Goal: Task Accomplishment & Management: Manage account settings

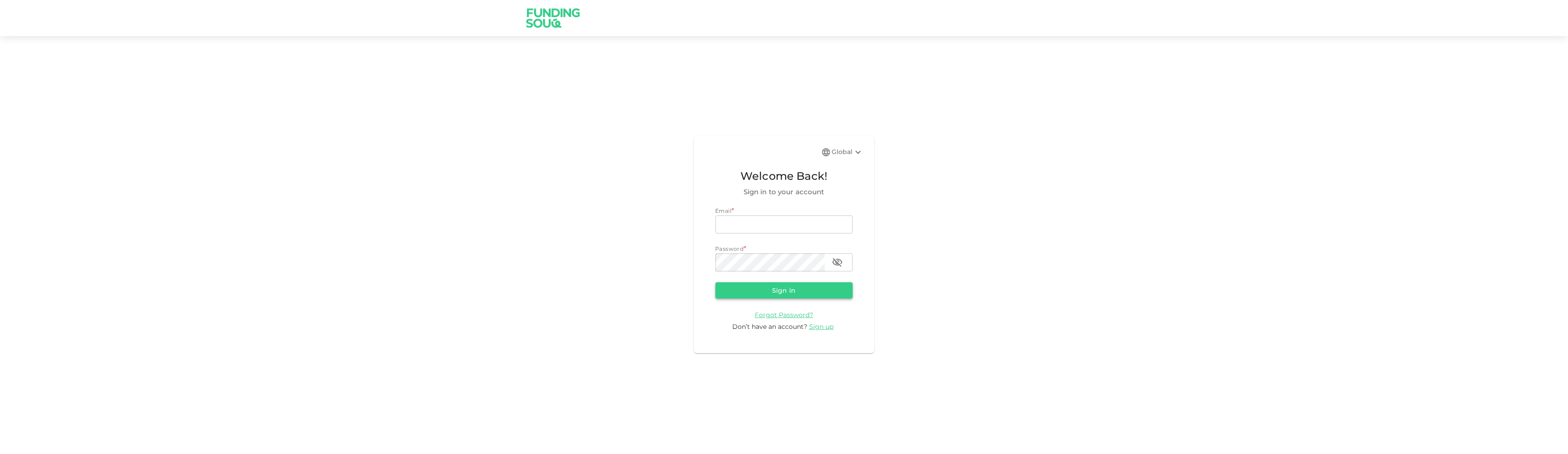
type input "[EMAIL_ADDRESS][DOMAIN_NAME]"
click at [812, 290] on button "Sign in" at bounding box center [785, 290] width 138 height 16
